Goal: Information Seeking & Learning: Learn about a topic

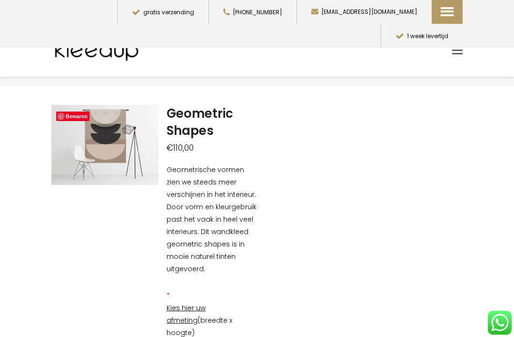
scroll to position [28, 0]
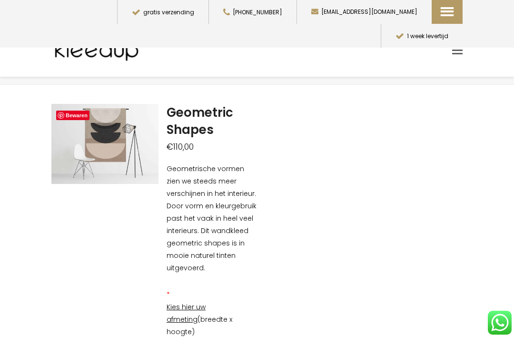
scroll to position [0, 0]
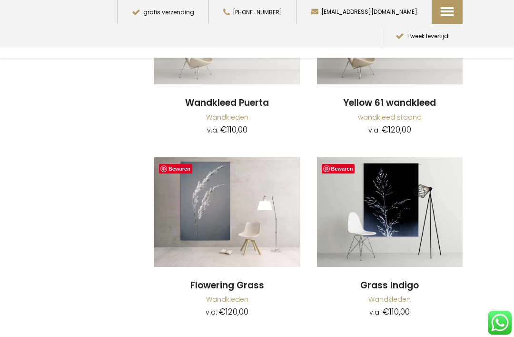
scroll to position [2679, 0]
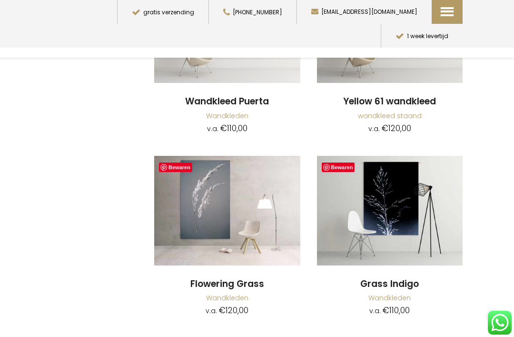
click at [229, 222] on img at bounding box center [227, 211] width 146 height 110
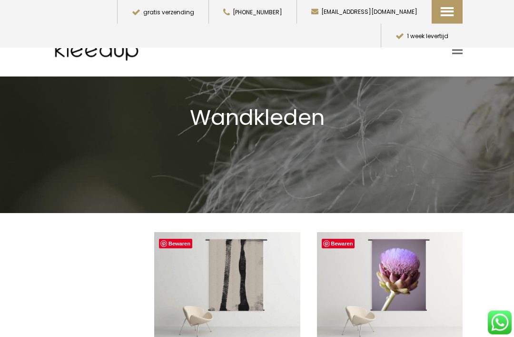
scroll to position [0, 0]
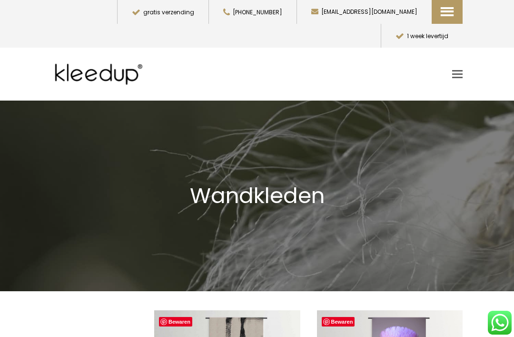
click at [457, 73] on span "Toggle mobile menu" at bounding box center [457, 73] width 10 height 1
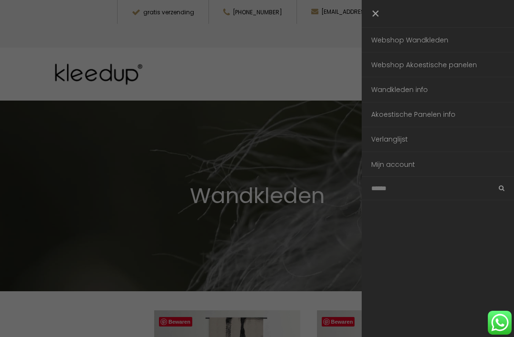
click at [443, 44] on link "Webshop Wandkleden" at bounding box center [438, 40] width 152 height 24
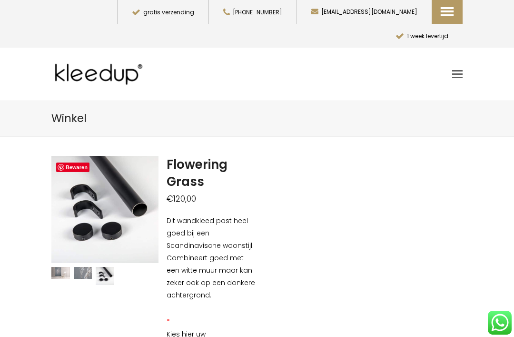
click at [136, 172] on img at bounding box center [217, 322] width 333 height 333
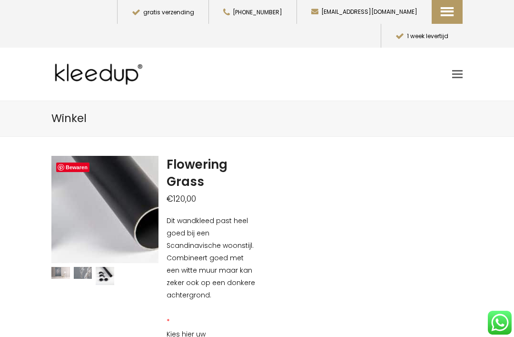
click at [131, 177] on img at bounding box center [48, 226] width 333 height 333
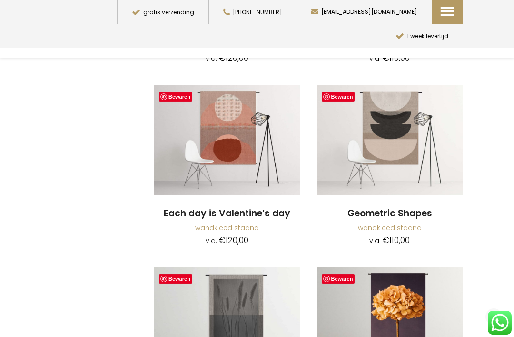
scroll to position [930, 0]
